Goal: Task Accomplishment & Management: Use online tool/utility

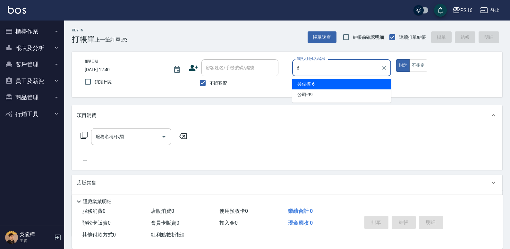
type input "6"
type button "true"
type input "210"
type input "[PERSON_NAME]-6"
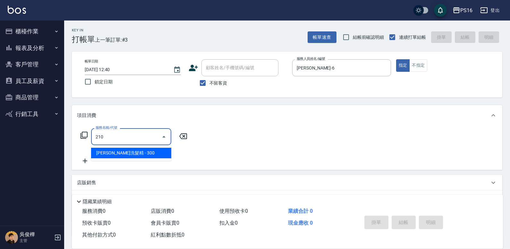
type input "[PERSON_NAME]洗髮精(210)"
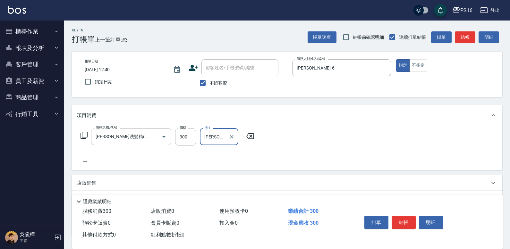
type input "[PERSON_NAME]-21"
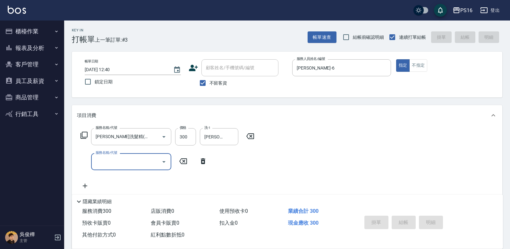
type input "[DATE] 15:48"
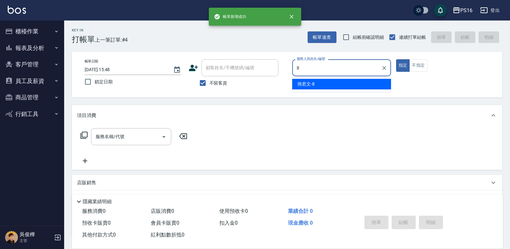
type input "[PERSON_NAME]-8"
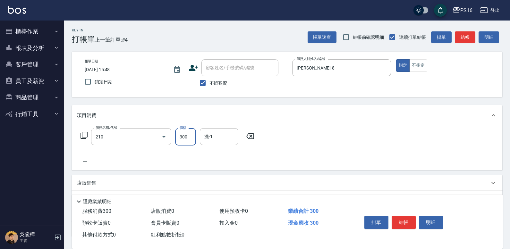
type input "[PERSON_NAME]洗髮精(210)"
type input "[PERSON_NAME]-28"
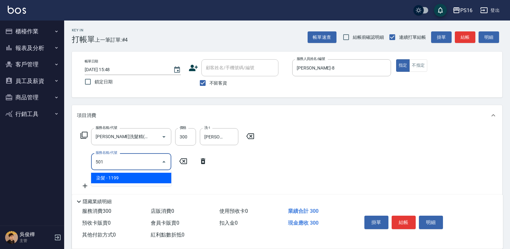
type input "染髮(501)"
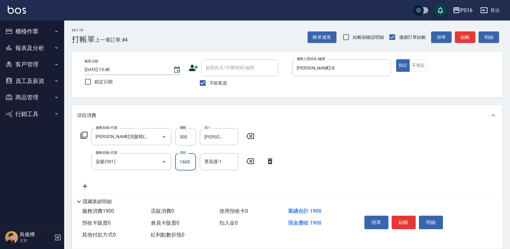
type input "1600"
type input "[PERSON_NAME]-28"
type input "7"
type input "TG護髮素(潤絲)(807)"
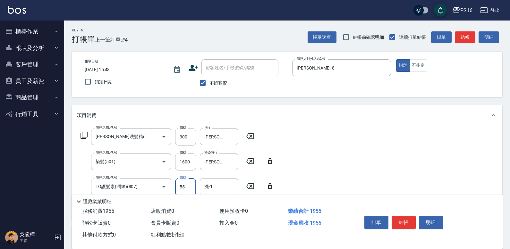
type input "55"
type input "[PERSON_NAME]-28"
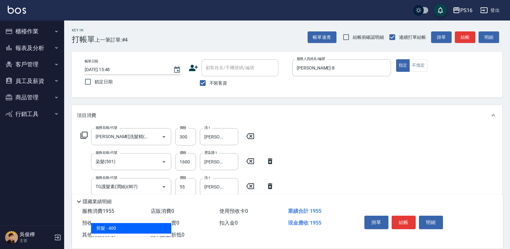
type input "剪髮(401)"
type input "300"
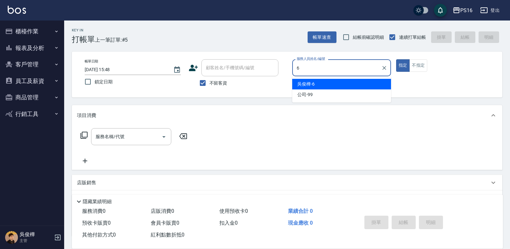
type input "[PERSON_NAME]-6"
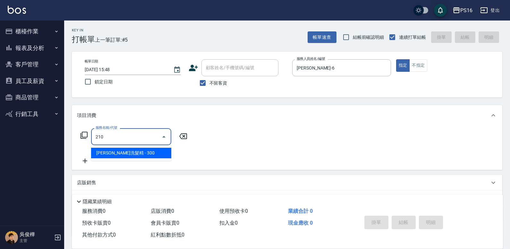
type input "[PERSON_NAME]洗髮精(210)"
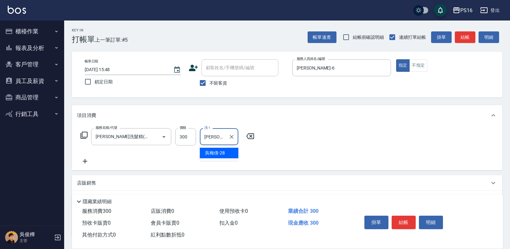
type input "[PERSON_NAME]-28"
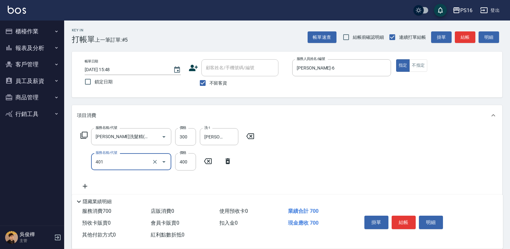
type input "剪髮(401)"
type input "250"
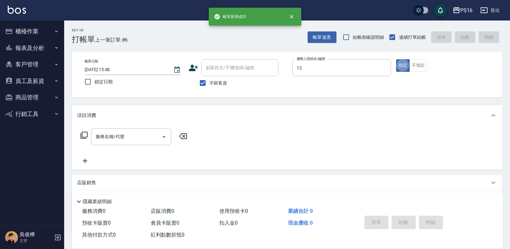
type input "[PERSON_NAME]-12"
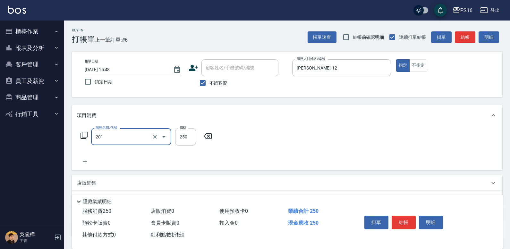
type input "洗髮(201)"
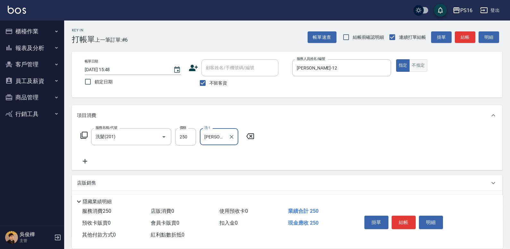
type input "[PERSON_NAME]-21"
click at [420, 66] on button "不指定" at bounding box center [418, 65] width 18 height 13
type button "false"
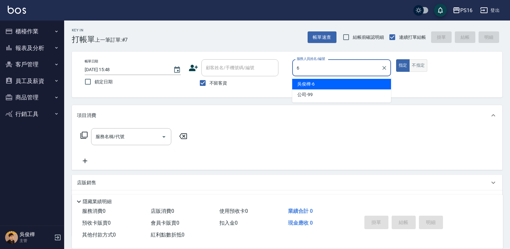
type input "[PERSON_NAME]-6"
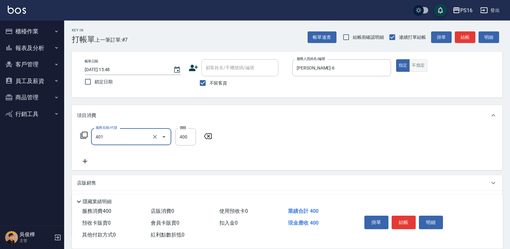
type input "剪髮(401)"
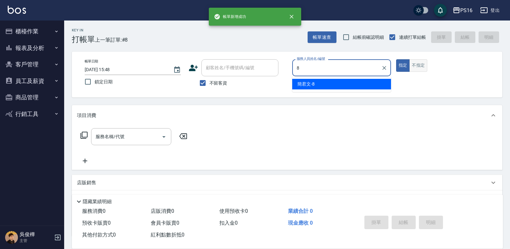
type input "[PERSON_NAME]-8"
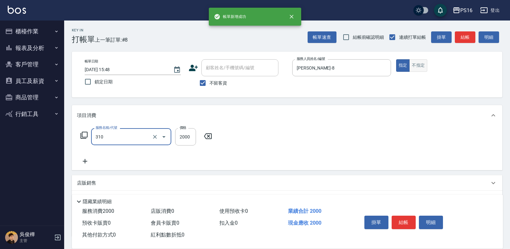
type input "MK果酸燙2000(310)"
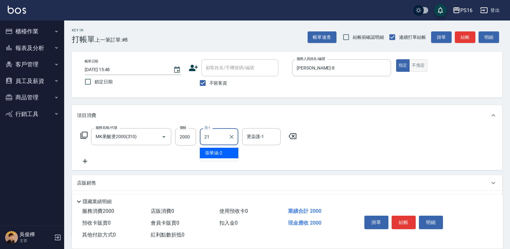
type input "[PERSON_NAME]-21"
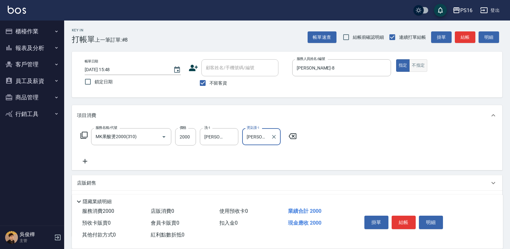
type input "[PERSON_NAME]-21"
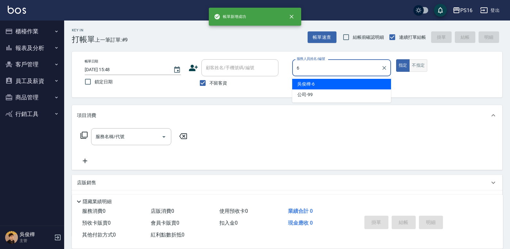
type input "[PERSON_NAME]-6"
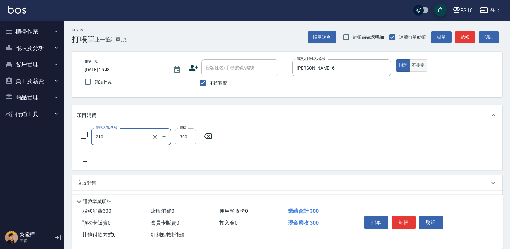
type input "[PERSON_NAME]洗髮精(210)"
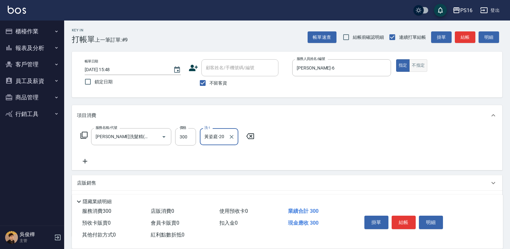
type input "黃姿庭-20"
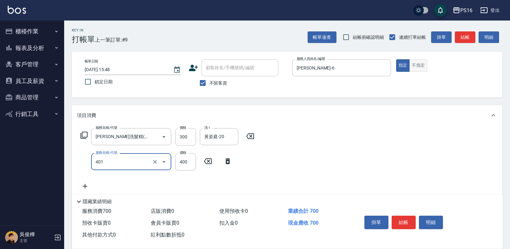
type input "剪髮(401)"
type input "250"
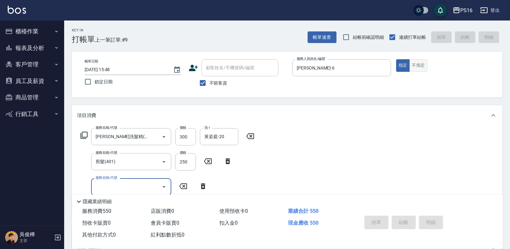
type input "[DATE] 15:49"
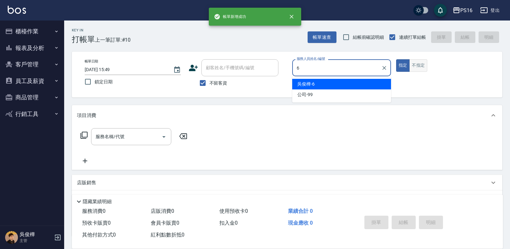
type input "[PERSON_NAME]-6"
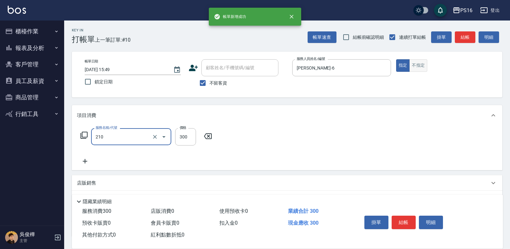
type input "[PERSON_NAME]洗髮精(210)"
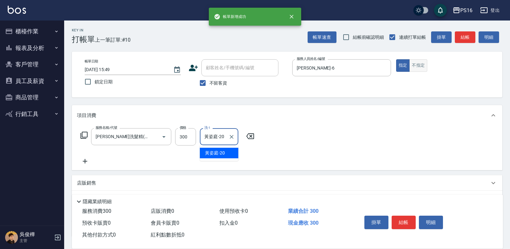
type input "黃姿庭-20"
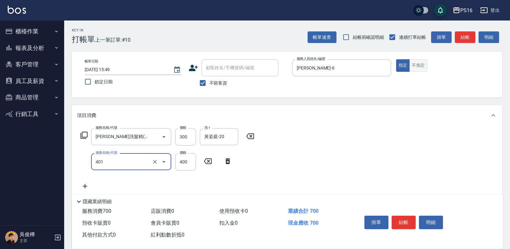
type input "剪髮(401)"
type input "200"
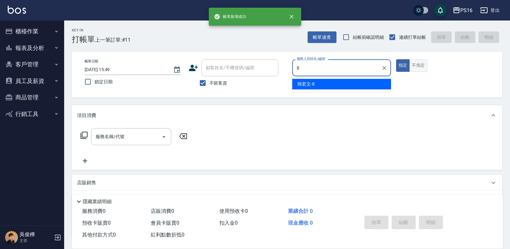
type input "[PERSON_NAME]-8"
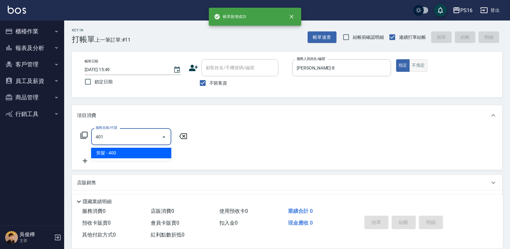
type input "剪髮(401)"
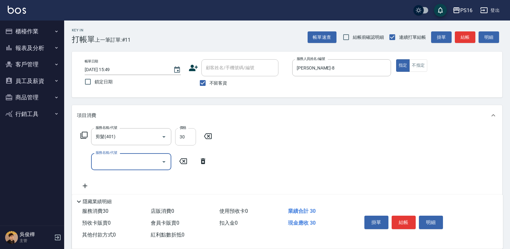
click at [187, 136] on input "30" at bounding box center [185, 136] width 21 height 17
type input "300"
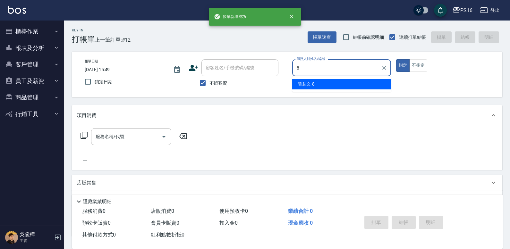
type input "[PERSON_NAME]-8"
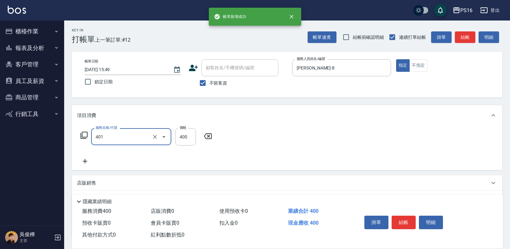
type input "剪髮(401)"
type input "380"
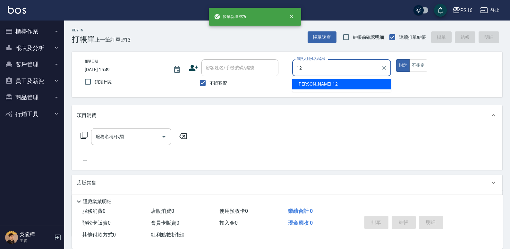
type input "[PERSON_NAME]-12"
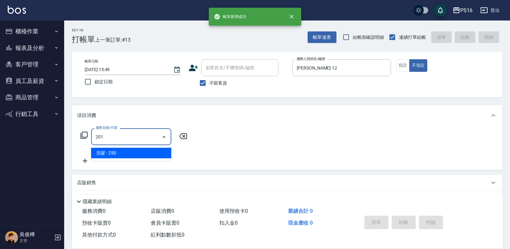
type input "洗髮(201)"
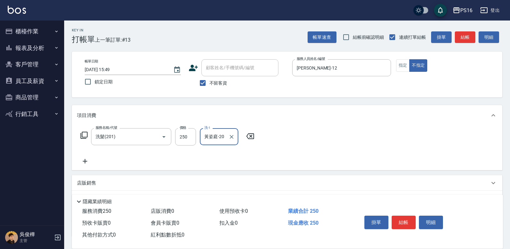
type input "黃姿庭-20"
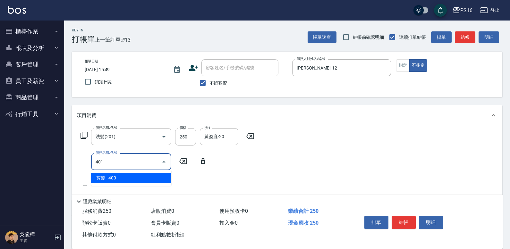
type input "剪髮(401)"
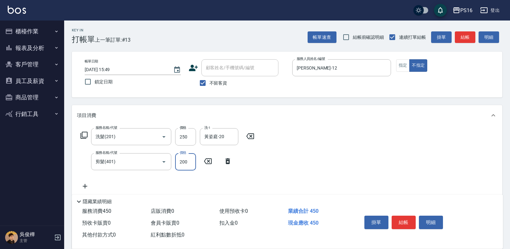
type input "200"
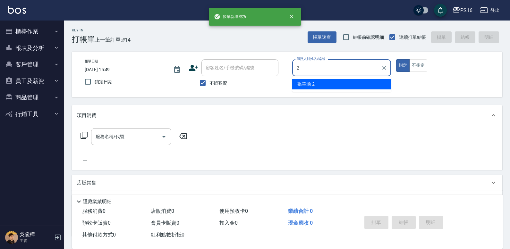
type input "[PERSON_NAME]-2"
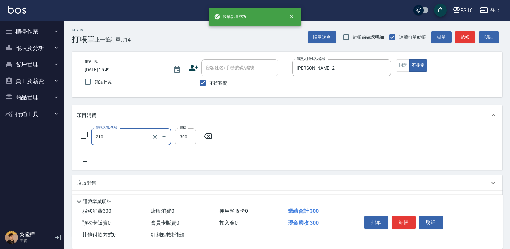
type input "[PERSON_NAME]洗髮精(210)"
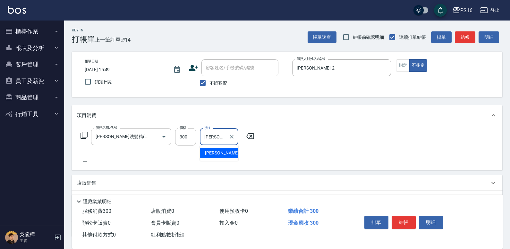
type input "[PERSON_NAME]-21"
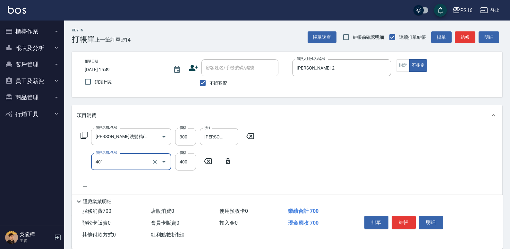
type input "剪髮(401)"
type input "200"
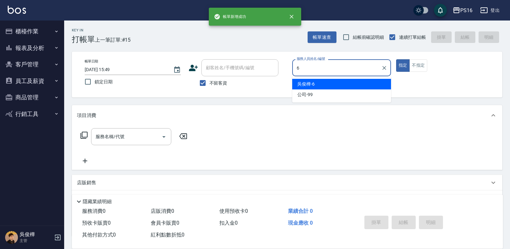
type input "[PERSON_NAME]-6"
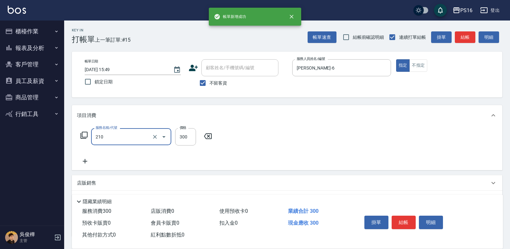
type input "[PERSON_NAME]洗髮精(210)"
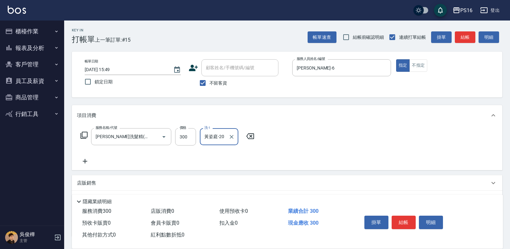
type input "黃姿庭-20"
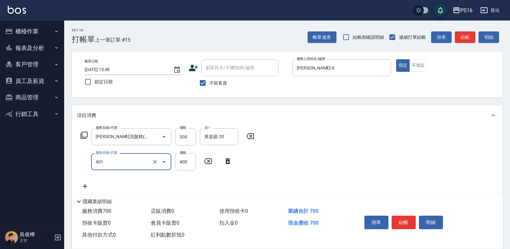
type input "剪髮(401)"
type input "300"
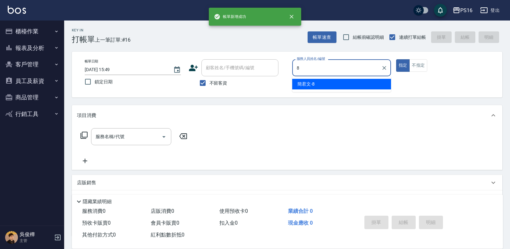
type input "[PERSON_NAME]-8"
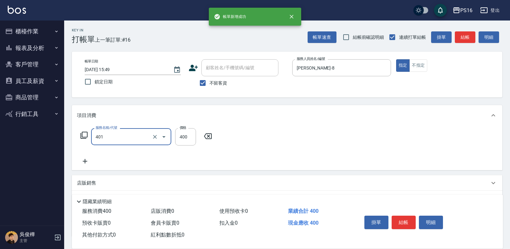
type input "剪髮(401)"
